Goal: Transaction & Acquisition: Download file/media

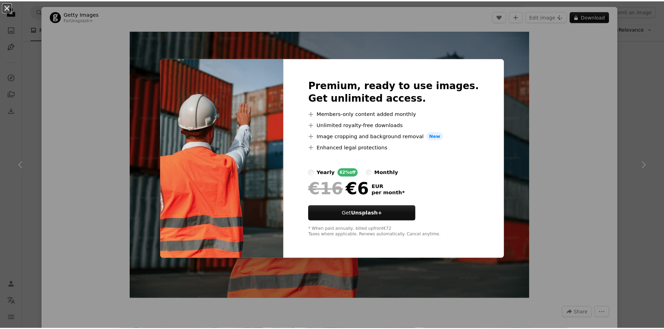
scroll to position [697, 0]
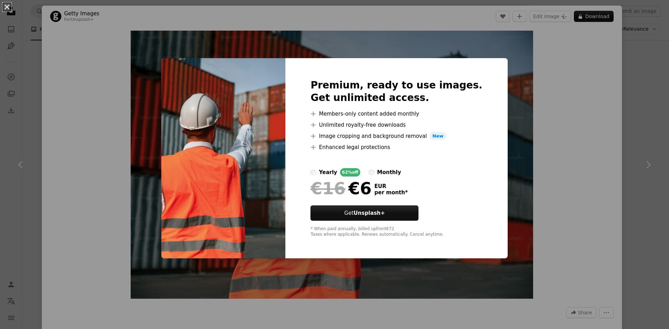
click at [3, 11] on button "An X shape" at bounding box center [7, 7] width 8 height 8
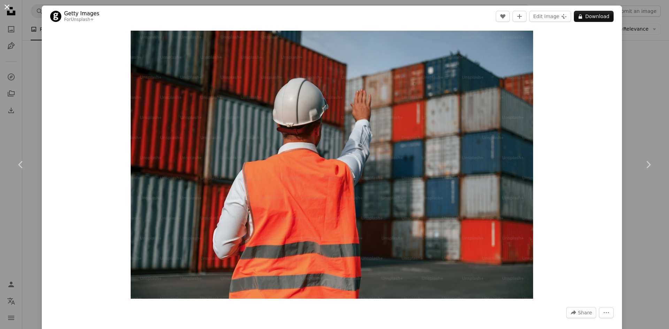
click at [3, 9] on button "An X shape" at bounding box center [7, 7] width 8 height 8
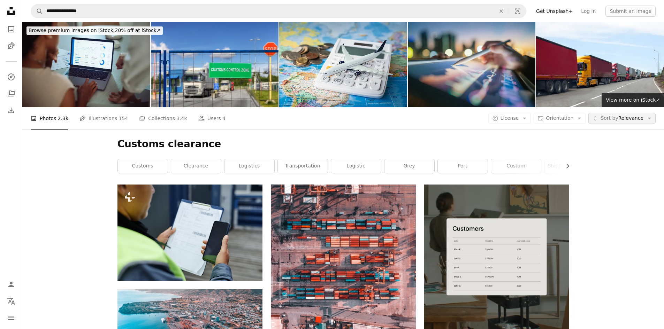
click at [649, 121] on icon "Arrow down" at bounding box center [649, 118] width 6 height 6
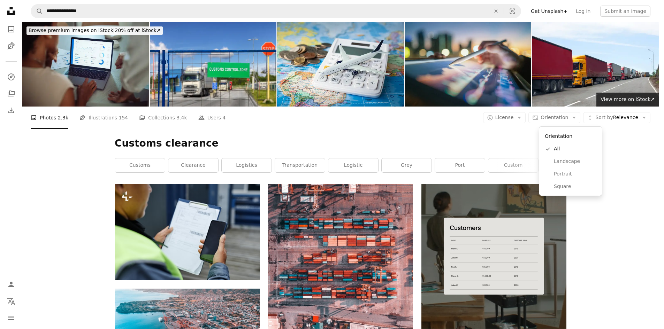
click at [577, 121] on icon "Arrow down" at bounding box center [574, 118] width 6 height 6
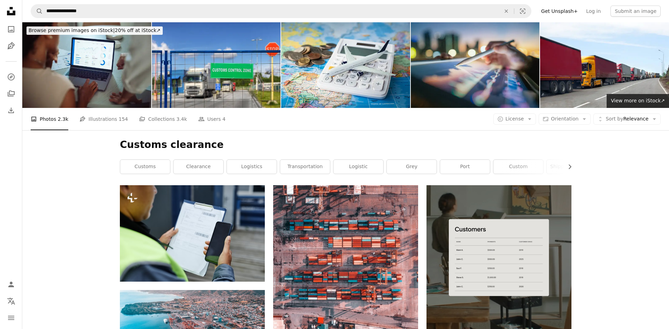
click at [584, 121] on icon "Arrow down" at bounding box center [584, 119] width 6 height 6
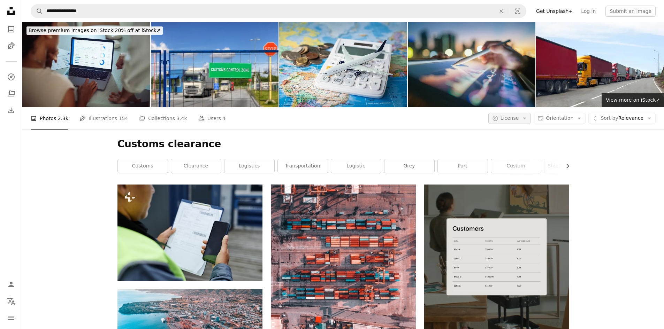
click at [528, 120] on icon "Arrow down" at bounding box center [524, 118] width 6 height 6
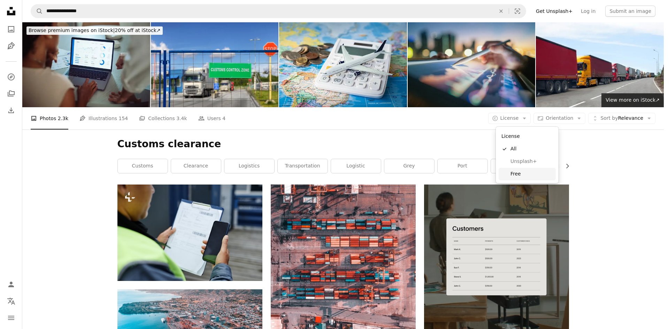
click at [519, 174] on span "Free" at bounding box center [532, 174] width 43 height 7
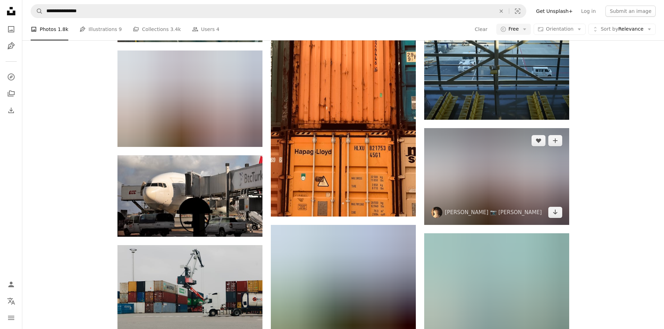
scroll to position [4775, 0]
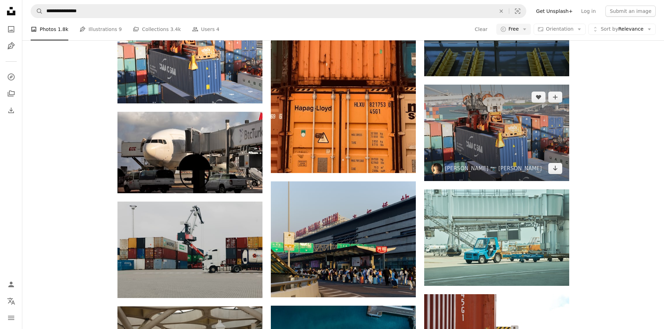
click at [491, 139] on img at bounding box center [496, 133] width 145 height 97
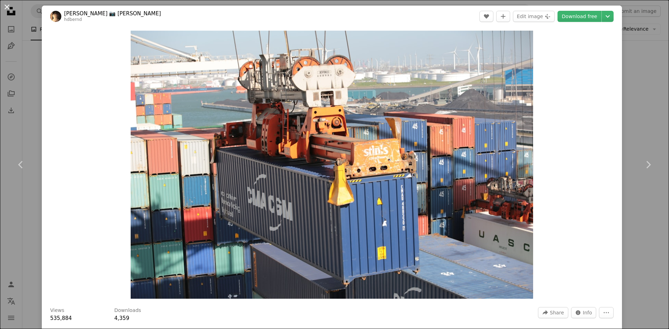
click at [7, 8] on button "An X shape" at bounding box center [7, 7] width 8 height 8
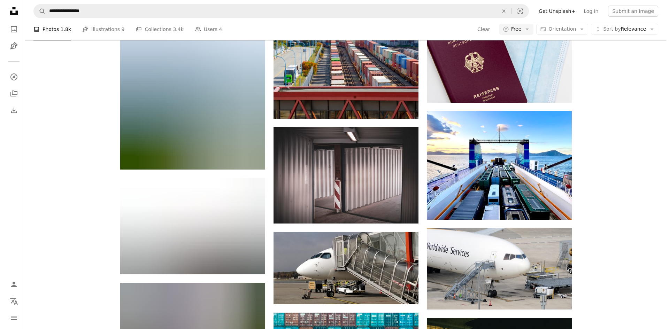
scroll to position [6344, 0]
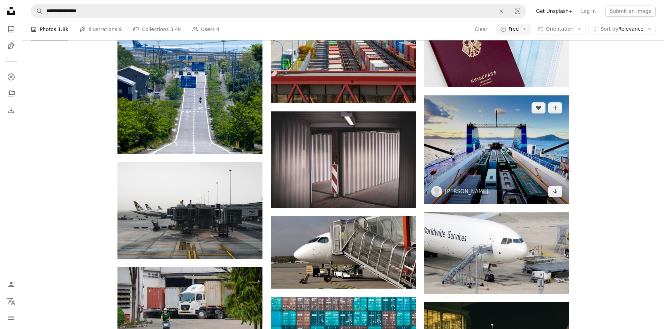
click at [462, 150] on img at bounding box center [496, 150] width 145 height 109
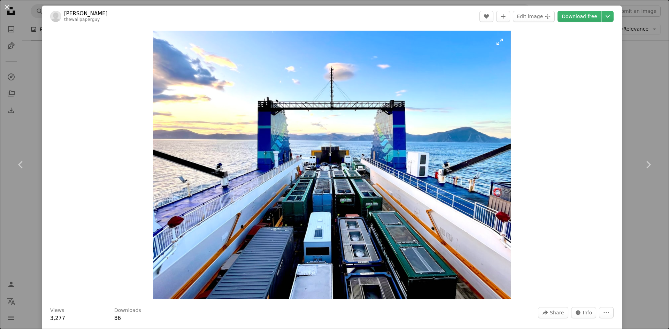
click at [462, 150] on img "Zoom in on this image" at bounding box center [332, 165] width 358 height 268
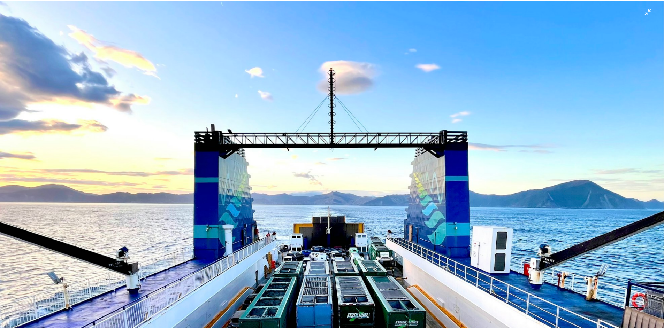
scroll to position [83, 0]
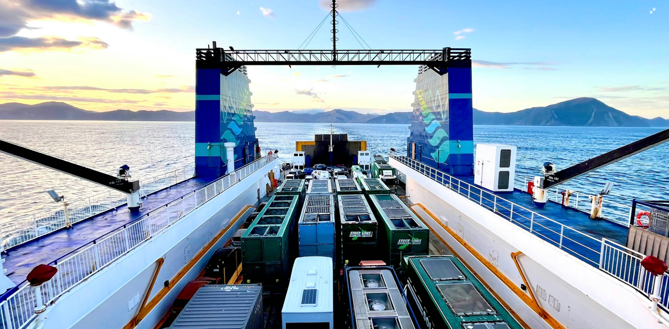
click at [458, 151] on img "Zoom out on this image" at bounding box center [335, 168] width 670 height 502
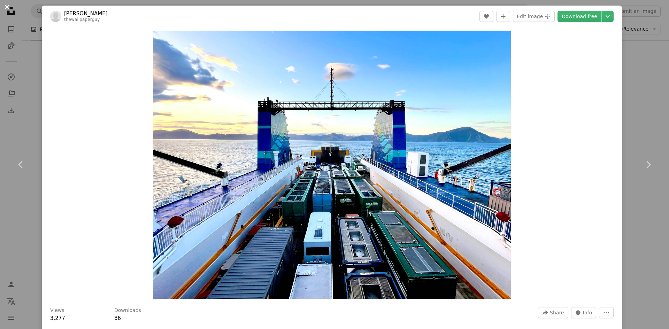
click at [8, 6] on button "An X shape" at bounding box center [7, 7] width 8 height 8
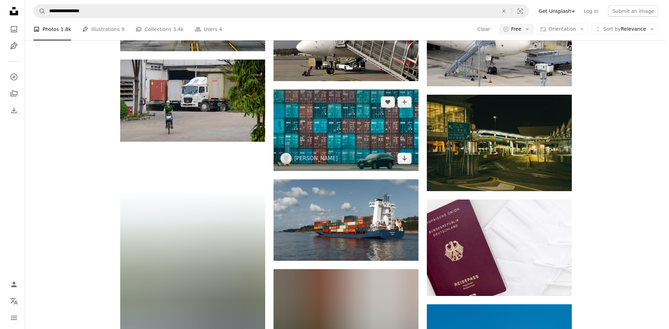
scroll to position [6553, 0]
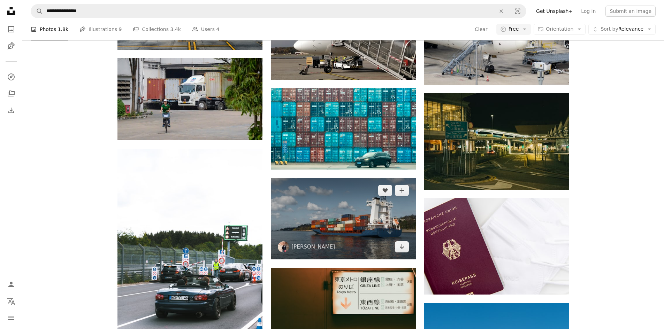
click at [362, 208] on img at bounding box center [343, 219] width 145 height 82
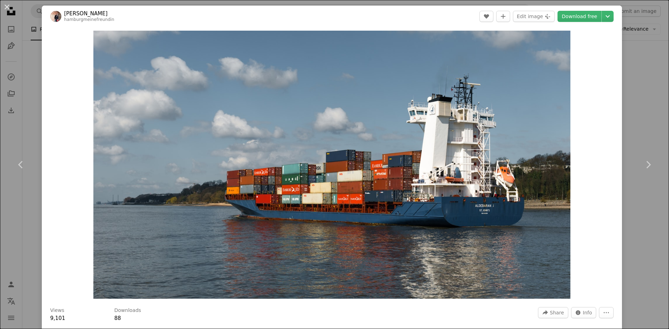
drag, startPoint x: 6, startPoint y: 6, endPoint x: 267, endPoint y: 158, distance: 302.9
click at [6, 5] on button "An X shape" at bounding box center [7, 7] width 8 height 8
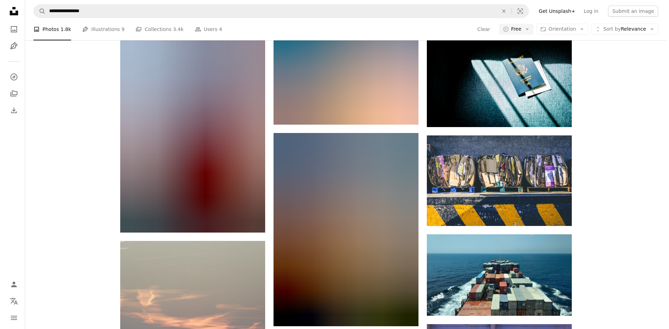
scroll to position [11224, 0]
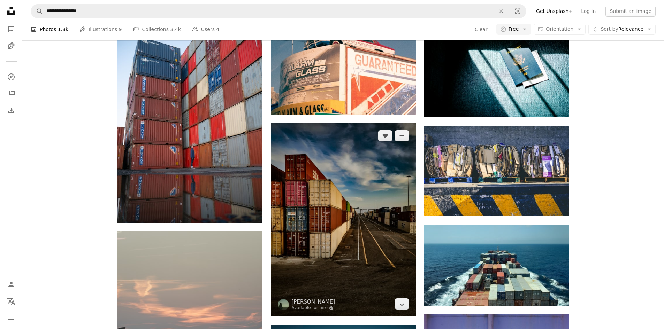
click at [308, 205] on img at bounding box center [343, 219] width 145 height 193
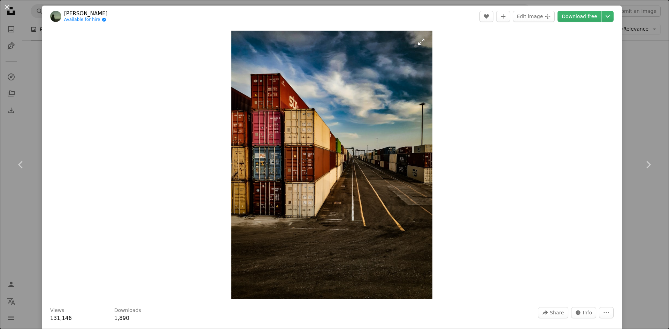
click at [307, 178] on img "Zoom in on this image" at bounding box center [331, 165] width 201 height 268
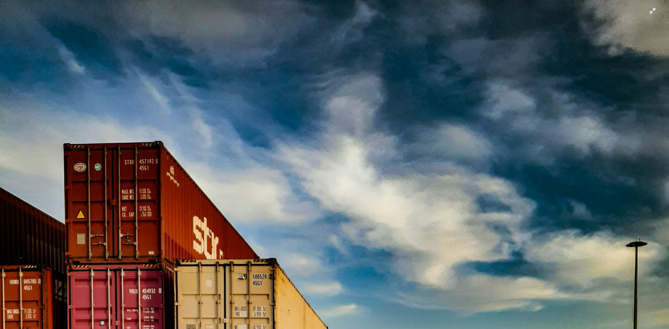
scroll to position [275, 0]
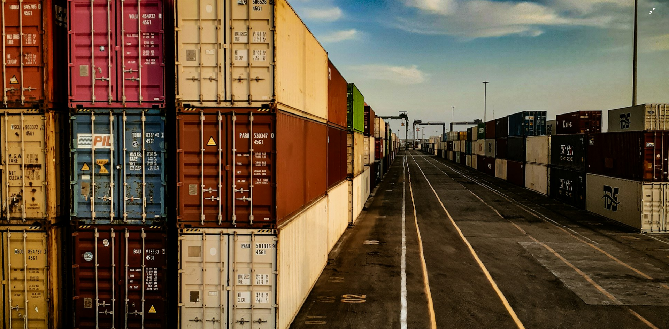
click at [303, 170] on img "Zoom out on this image" at bounding box center [335, 171] width 670 height 893
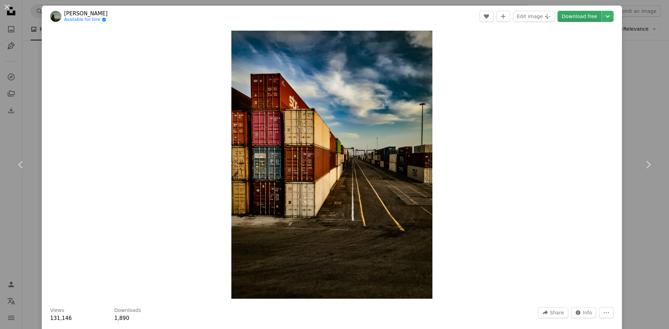
click at [576, 18] on link "Download free" at bounding box center [580, 16] width 44 height 11
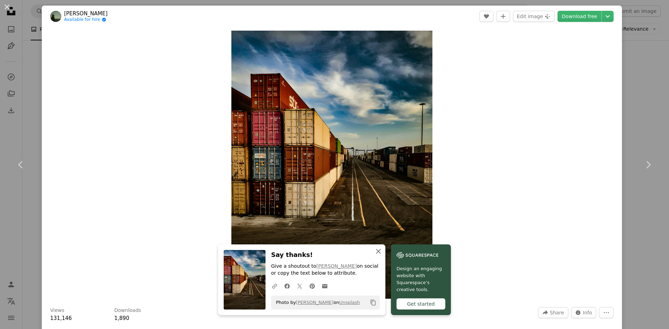
click at [377, 254] on icon "An X shape" at bounding box center [378, 251] width 8 height 8
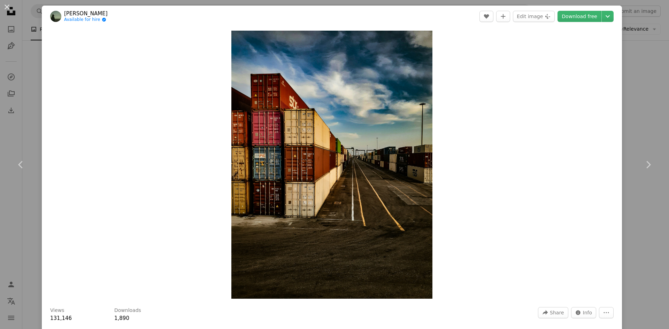
click at [82, 12] on link "[PERSON_NAME]" at bounding box center [86, 13] width 44 height 7
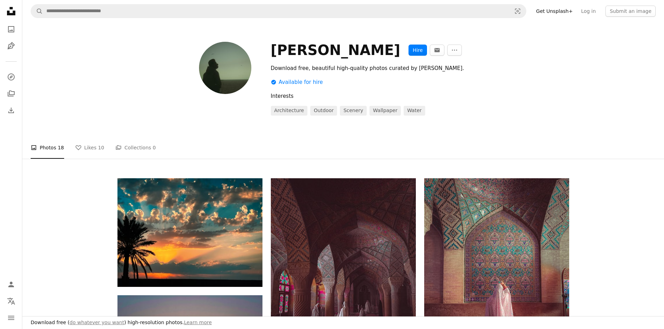
click at [241, 72] on img at bounding box center [225, 68] width 52 height 52
click at [78, 151] on link "A heart Likes 10" at bounding box center [89, 148] width 29 height 22
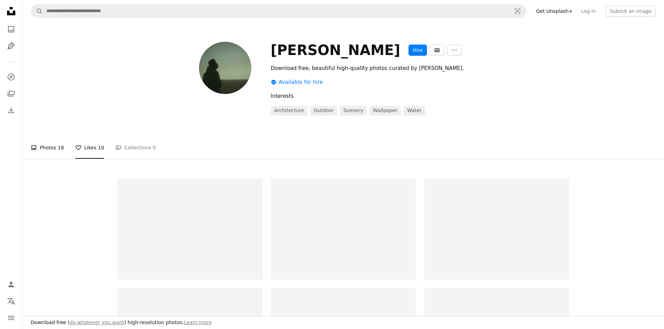
click at [48, 147] on link "A photo Photos 18" at bounding box center [47, 148] width 33 height 22
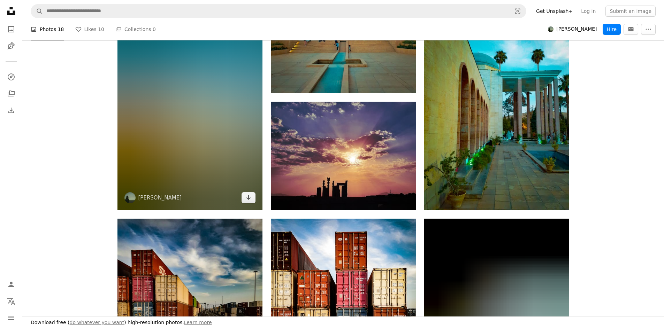
scroll to position [1011, 0]
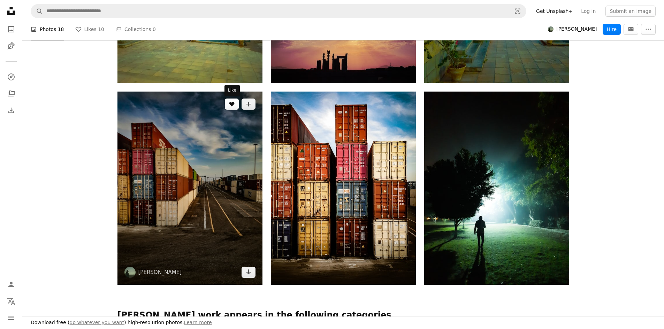
click at [236, 103] on button "A heart" at bounding box center [232, 104] width 14 height 11
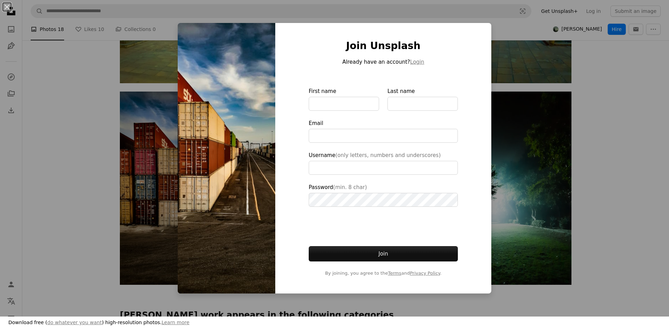
click at [496, 9] on div "An X shape Join Unsplash Already have an account? Login First name Last name Em…" at bounding box center [334, 164] width 669 height 329
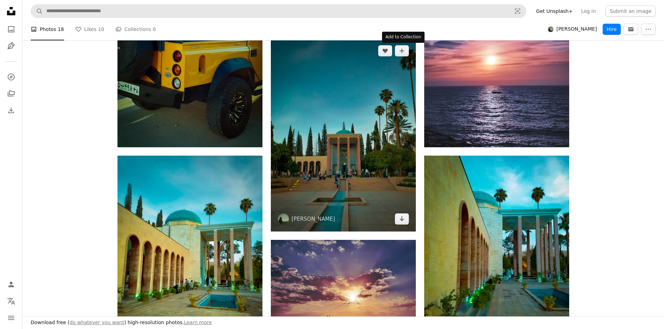
scroll to position [662, 0]
